Goal: Task Accomplishment & Management: Manage account settings

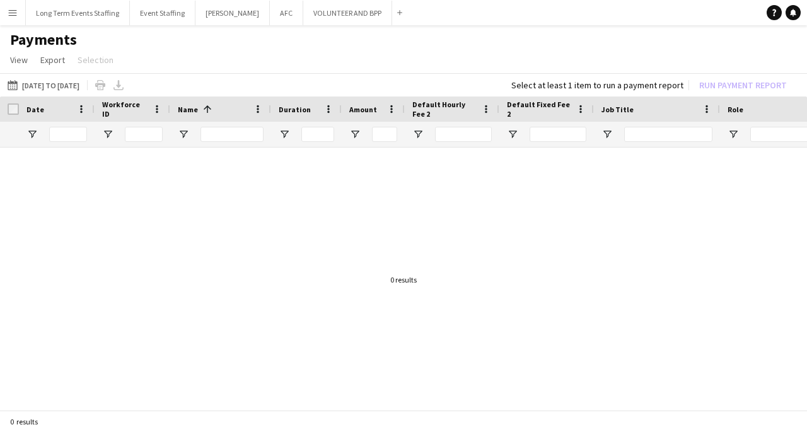
click at [12, 13] on app-icon "Menu" at bounding box center [13, 13] width 10 height 10
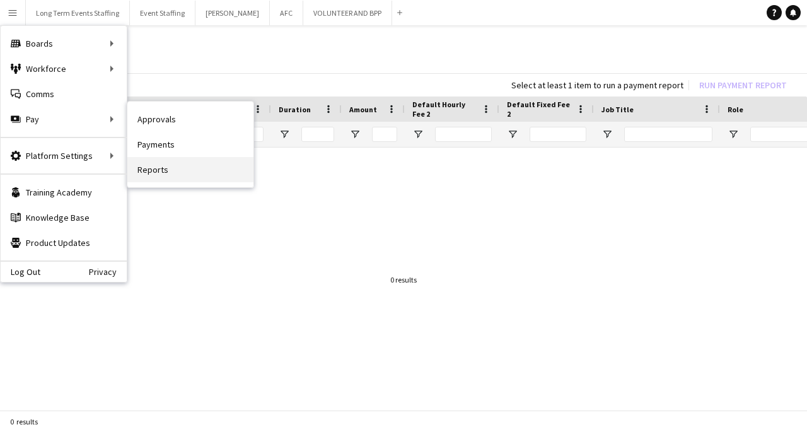
click at [161, 172] on link "Reports" at bounding box center [190, 169] width 126 height 25
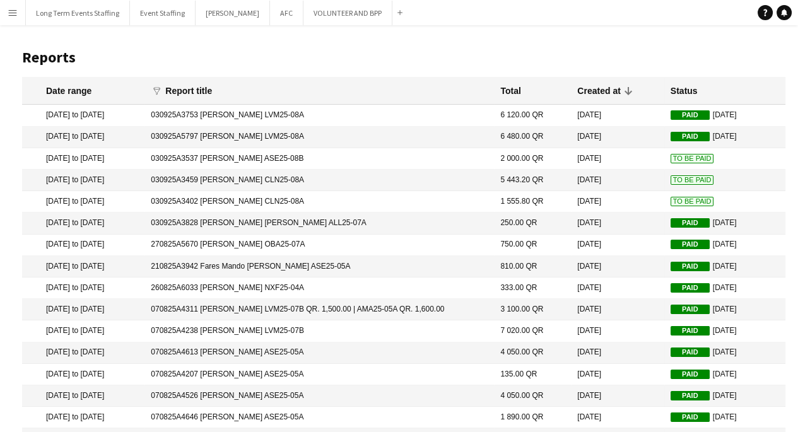
click at [682, 162] on span "To Be Paid" at bounding box center [692, 158] width 44 height 9
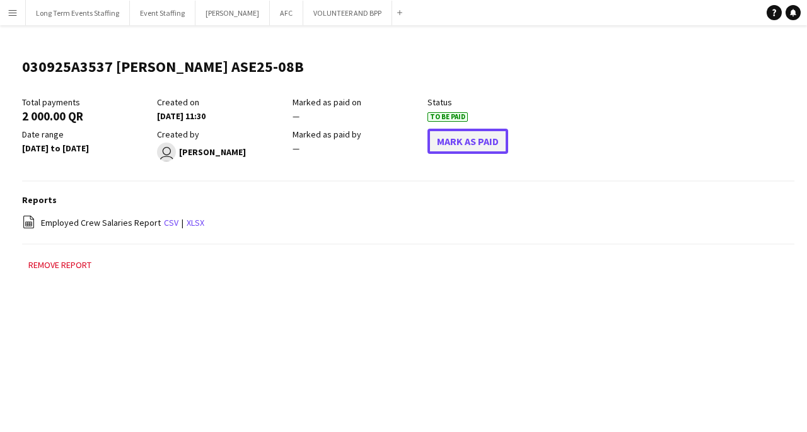
click at [486, 138] on button "Mark As Paid" at bounding box center [468, 141] width 81 height 25
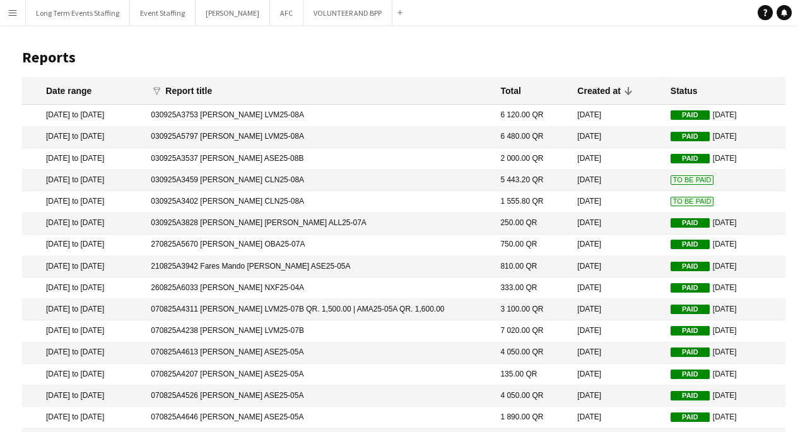
click at [691, 180] on span "To Be Paid" at bounding box center [692, 179] width 44 height 9
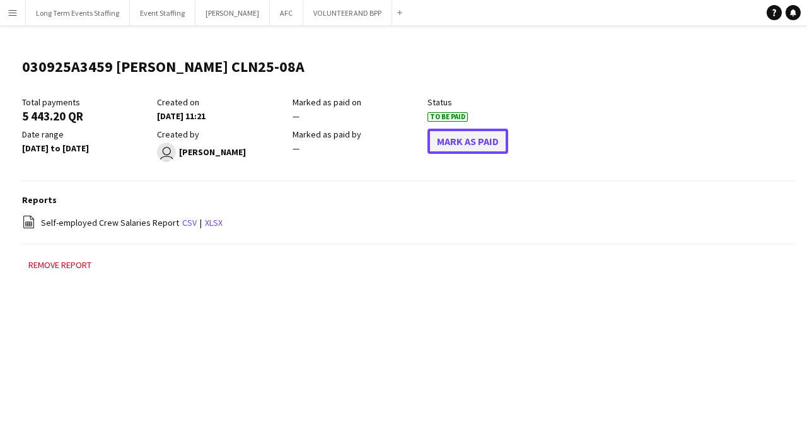
click at [479, 149] on button "Mark As Paid" at bounding box center [468, 141] width 81 height 25
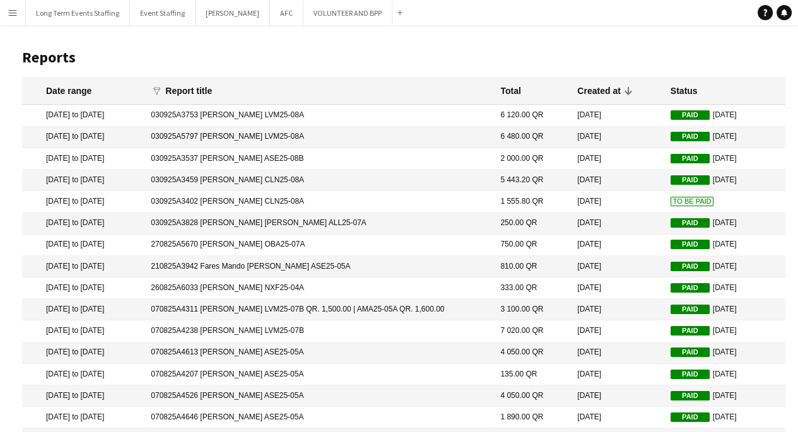
click at [678, 204] on span "To Be Paid" at bounding box center [692, 201] width 44 height 9
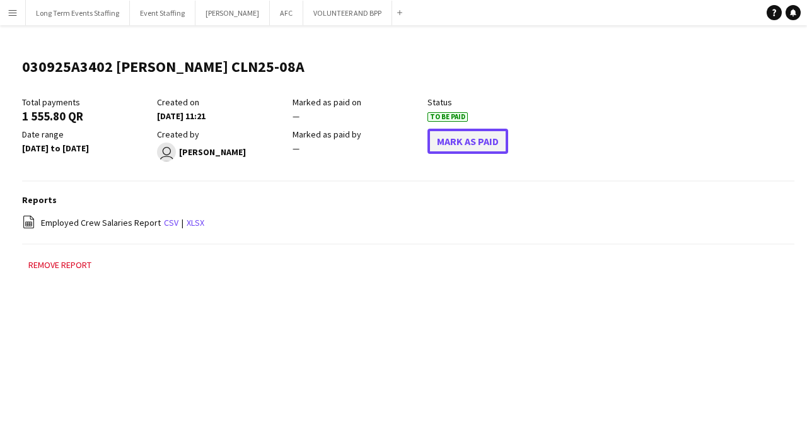
click at [443, 145] on button "Mark As Paid" at bounding box center [468, 141] width 81 height 25
